Goal: Find specific page/section

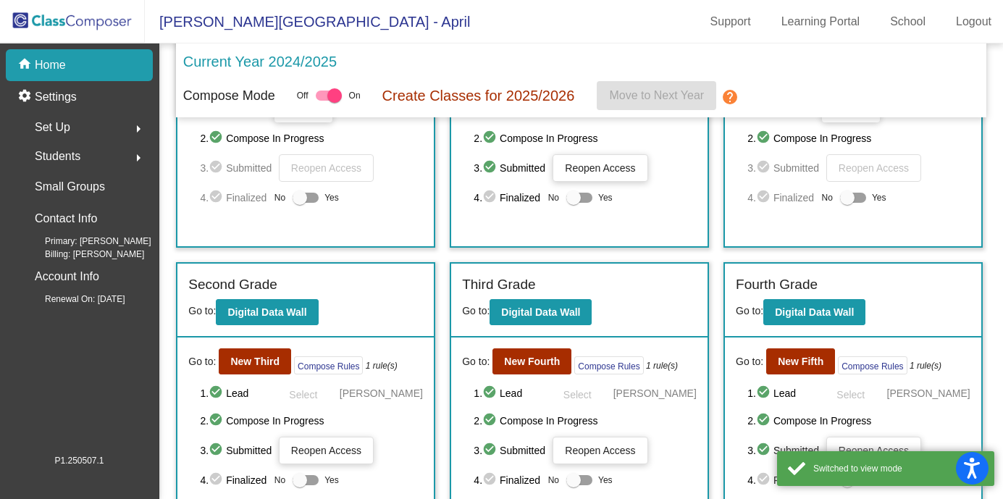
scroll to position [149, 0]
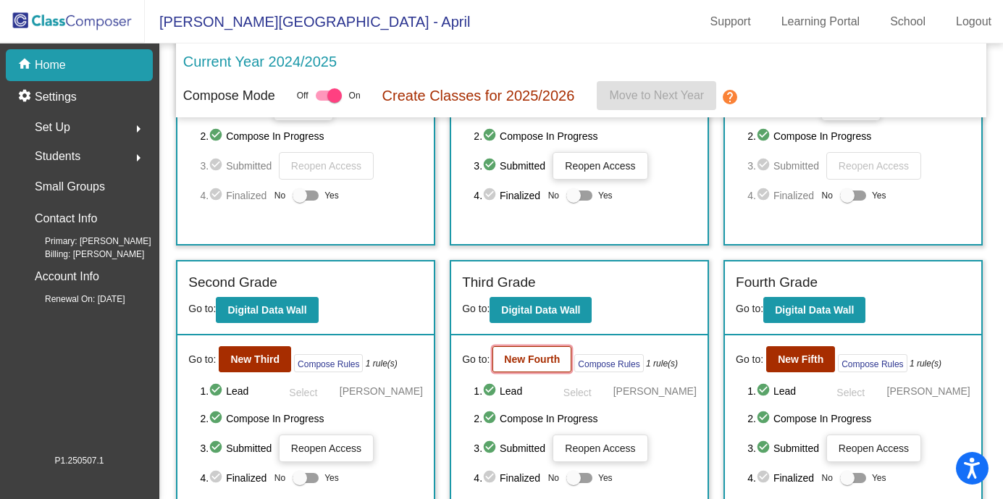
click at [540, 365] on b "New Fourth" at bounding box center [532, 359] width 56 height 12
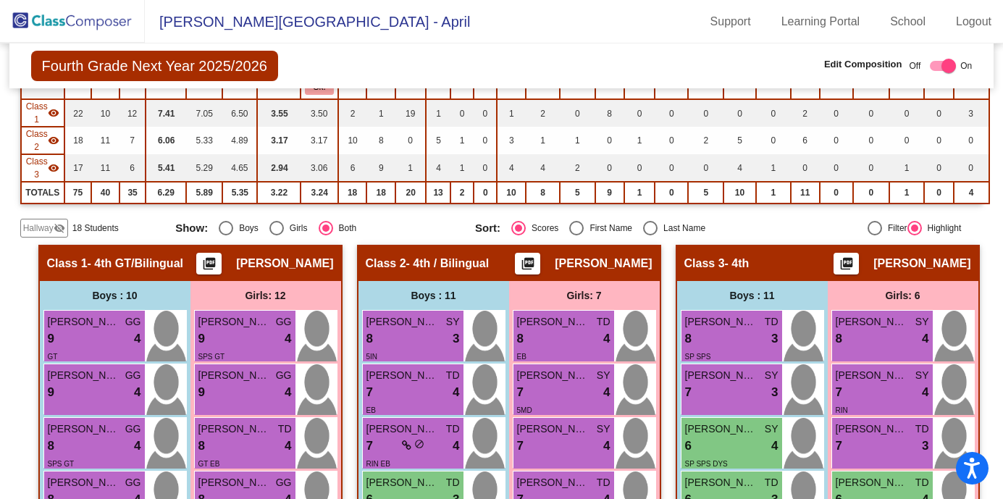
scroll to position [150, 0]
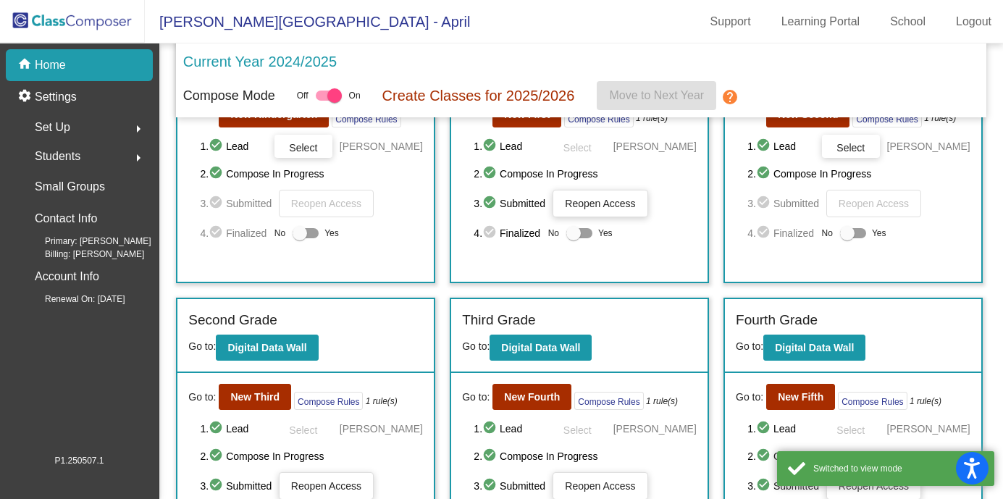
scroll to position [127, 0]
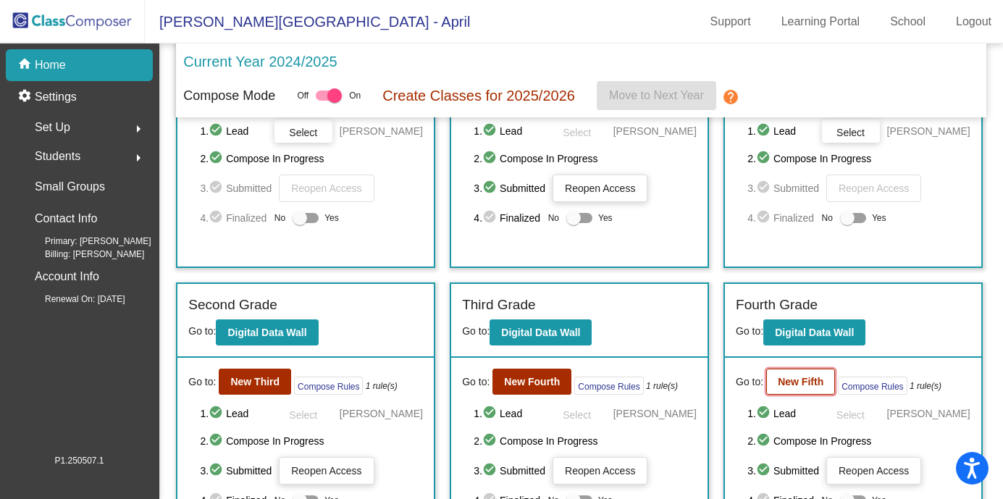
click at [785, 384] on b "New Fifth" at bounding box center [800, 382] width 46 height 12
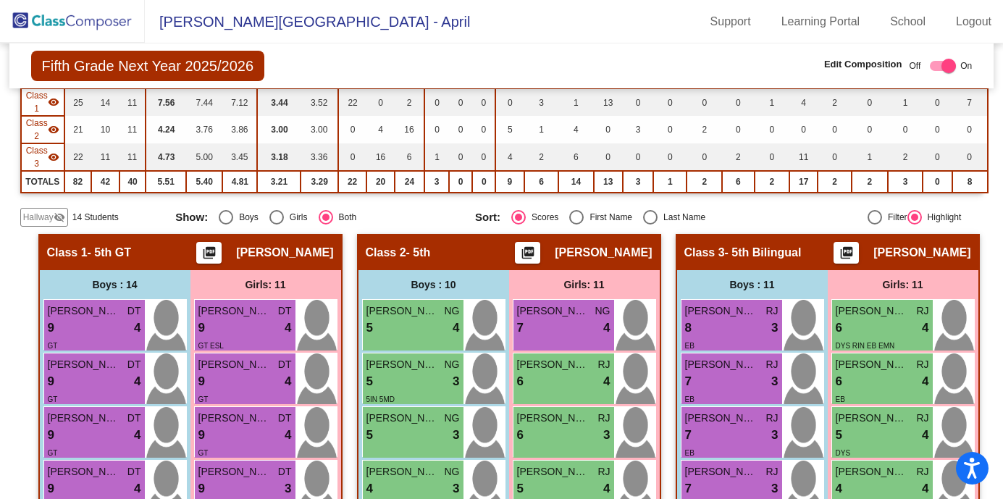
scroll to position [167, 0]
